Goal: Check status: Check status

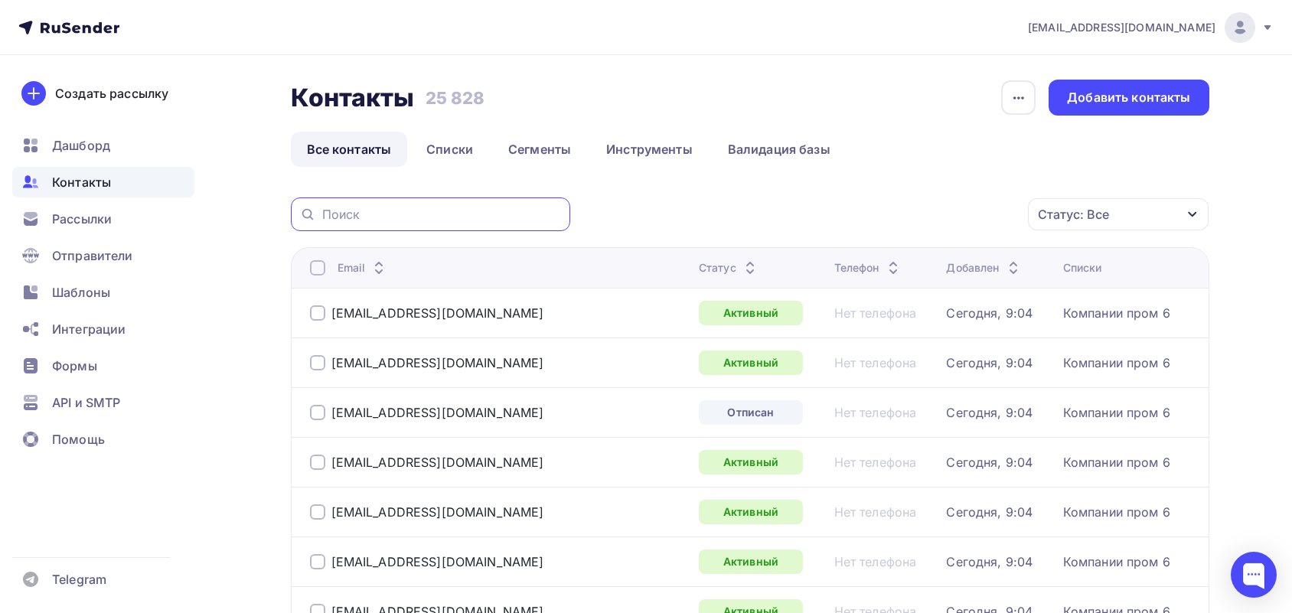
drag, startPoint x: 0, startPoint y: 0, endPoint x: 429, endPoint y: 211, distance: 478.3
click at [429, 211] on input "text" at bounding box center [441, 214] width 239 height 17
paste input "[PERSON_NAME][EMAIL_ADDRESS][PERSON_NAME][DOMAIN_NAME]"
type input "[PERSON_NAME][EMAIL_ADDRESS][PERSON_NAME][DOMAIN_NAME]"
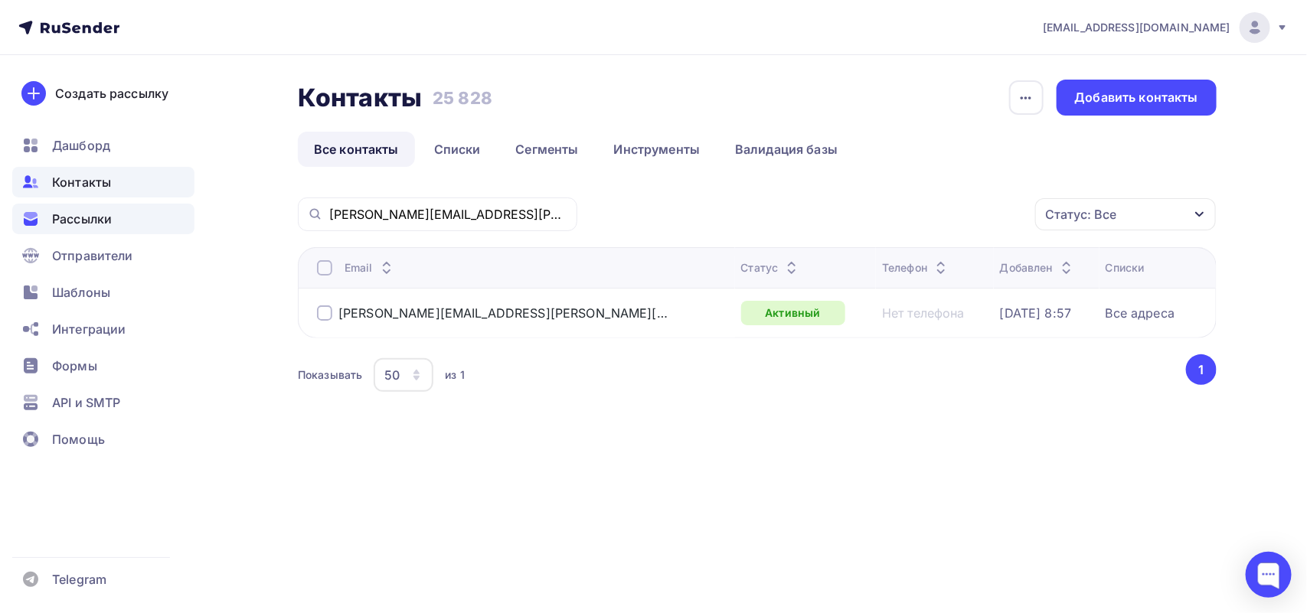
click at [63, 226] on span "Рассылки" at bounding box center [82, 219] width 60 height 18
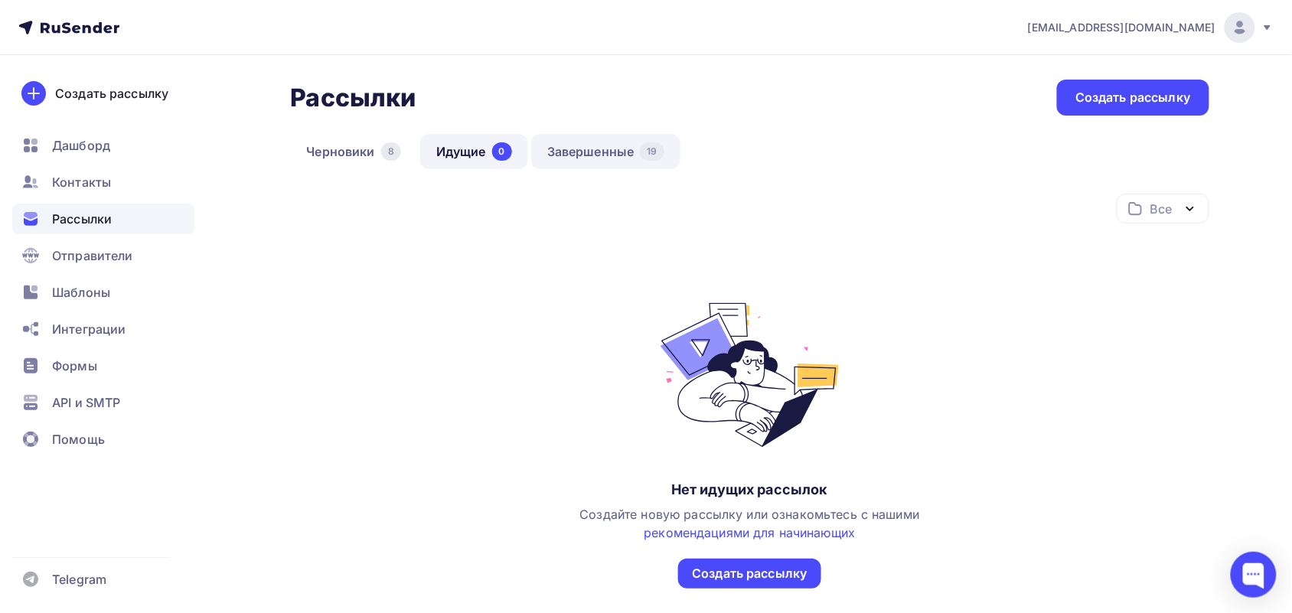
click at [598, 148] on link "Завершенные 19" at bounding box center [605, 151] width 149 height 35
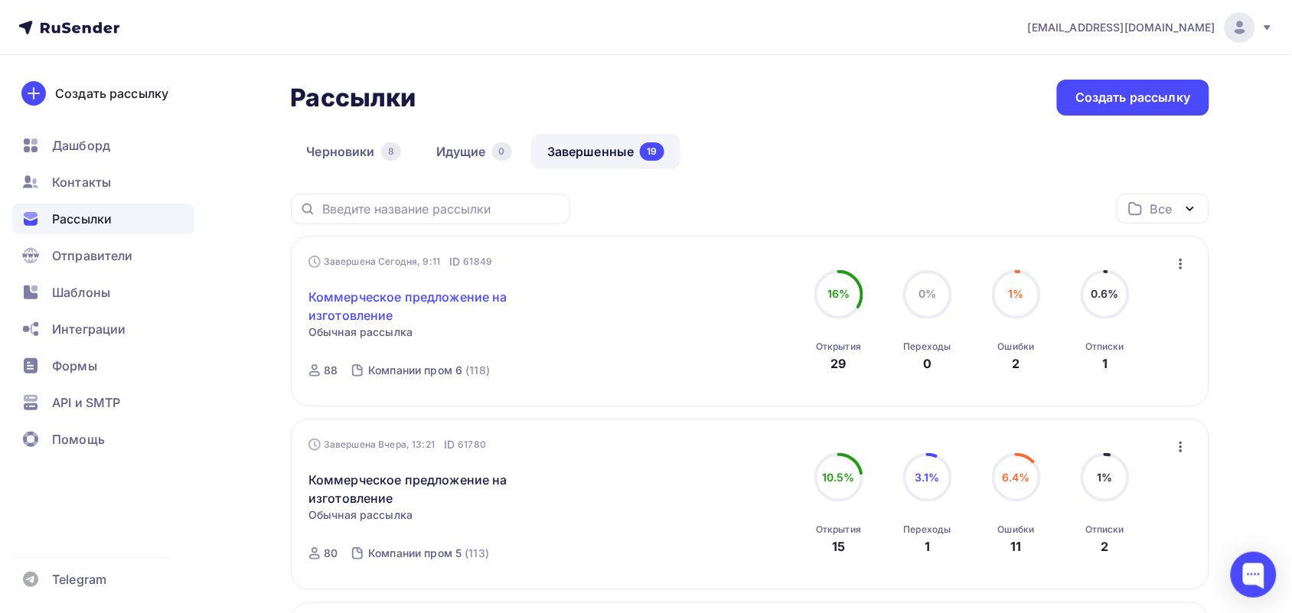
click at [362, 296] on link "Коммерческое предложение на изготовление" at bounding box center [440, 306] width 263 height 37
